Goal: Information Seeking & Learning: Compare options

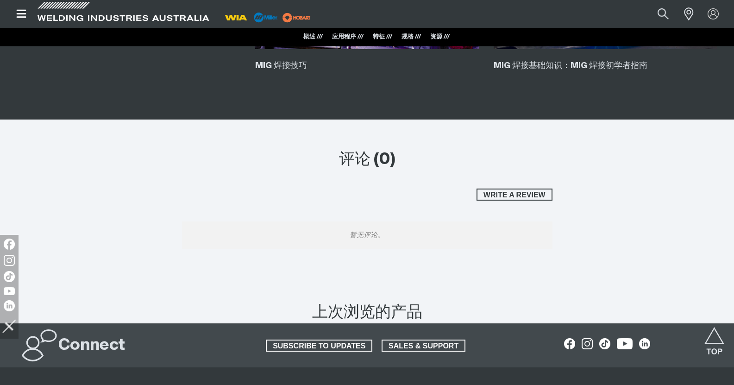
scroll to position [1482, 0]
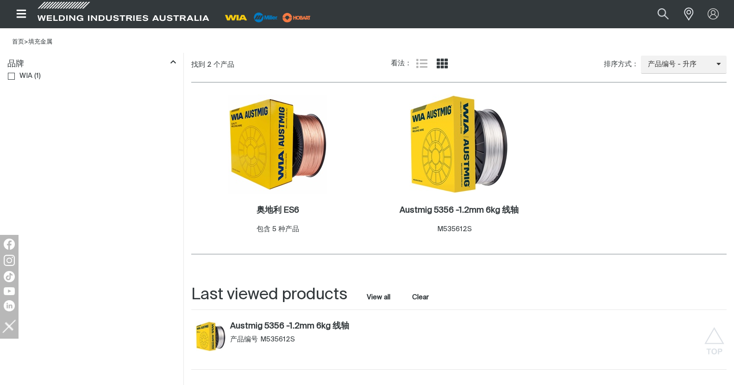
scroll to position [278, 0]
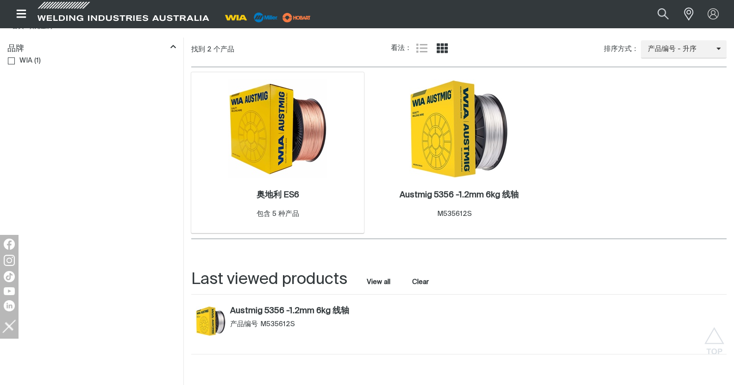
click at [295, 138] on img at bounding box center [277, 128] width 99 height 99
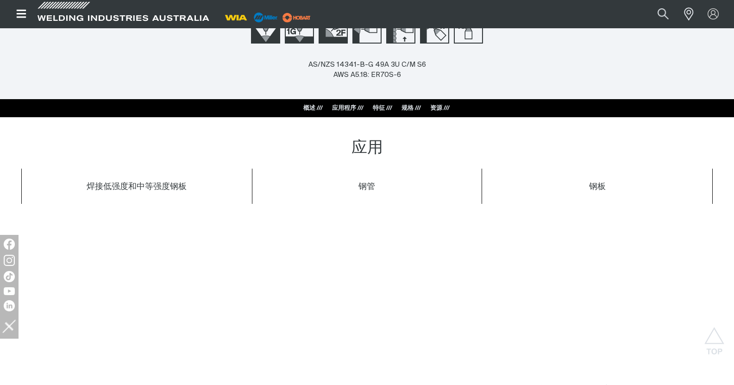
scroll to position [417, 0]
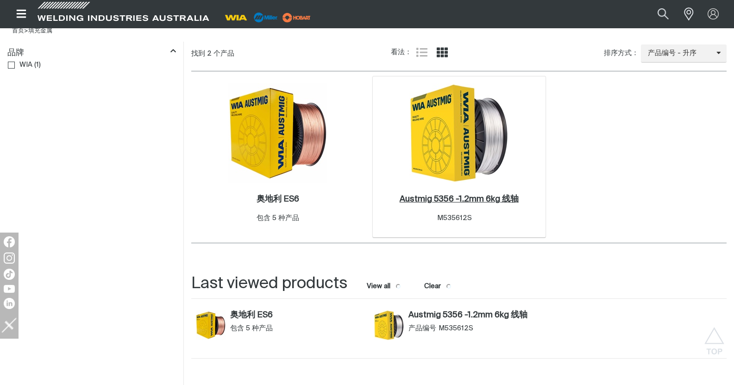
scroll to position [278, 0]
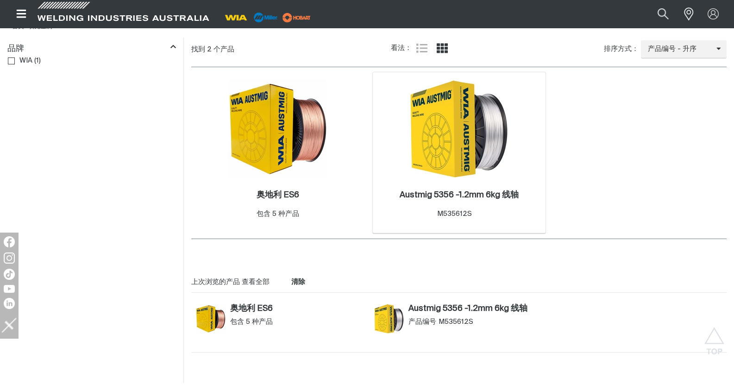
click at [473, 145] on img at bounding box center [458, 128] width 99 height 99
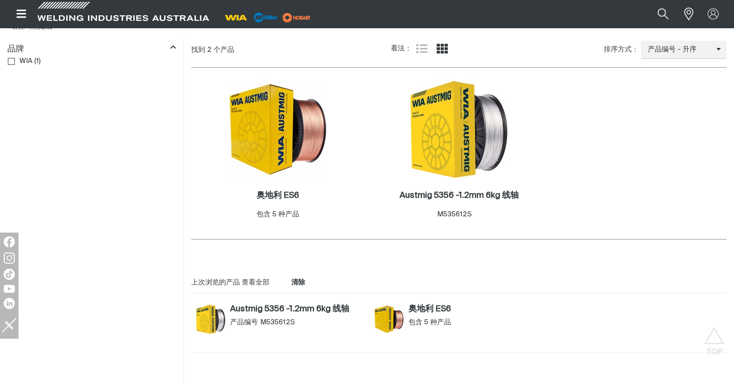
scroll to position [278, 0]
click at [469, 113] on img at bounding box center [458, 128] width 99 height 99
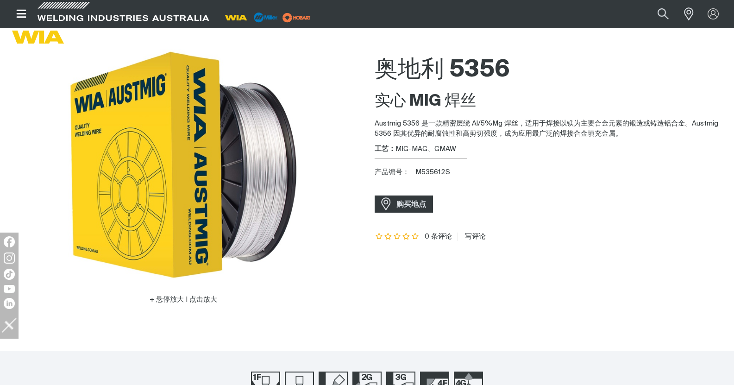
scroll to position [46, 0]
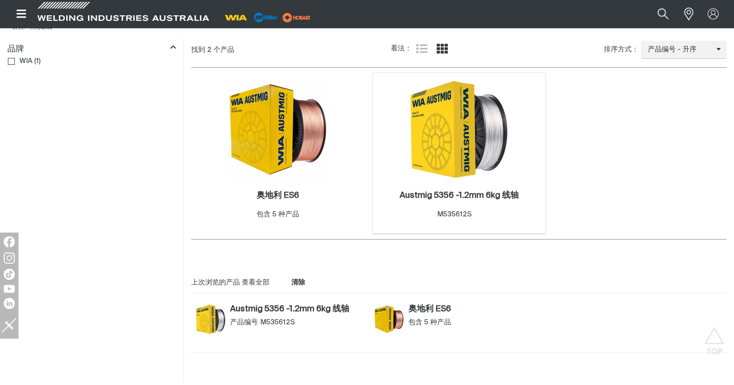
scroll to position [278, 0]
click at [455, 136] on img at bounding box center [458, 128] width 99 height 99
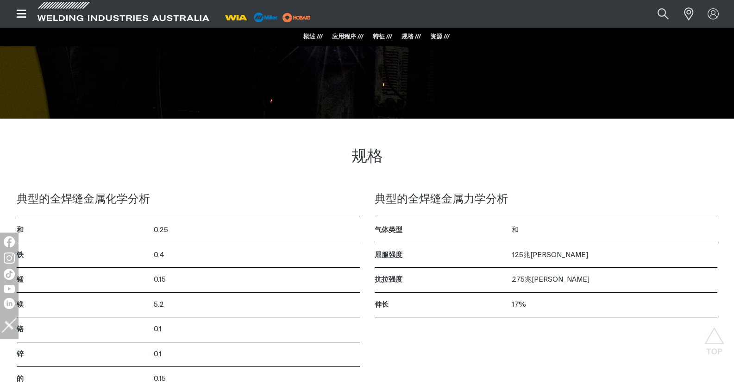
scroll to position [787, 0]
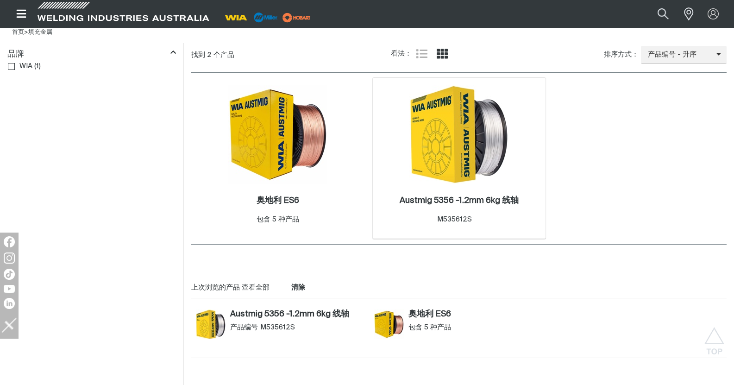
scroll to position [278, 0]
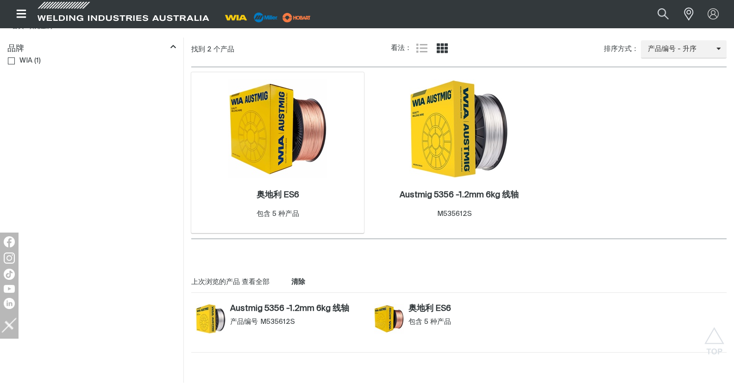
click at [269, 146] on img at bounding box center [277, 128] width 99 height 99
